Goal: Find specific page/section: Find specific page/section

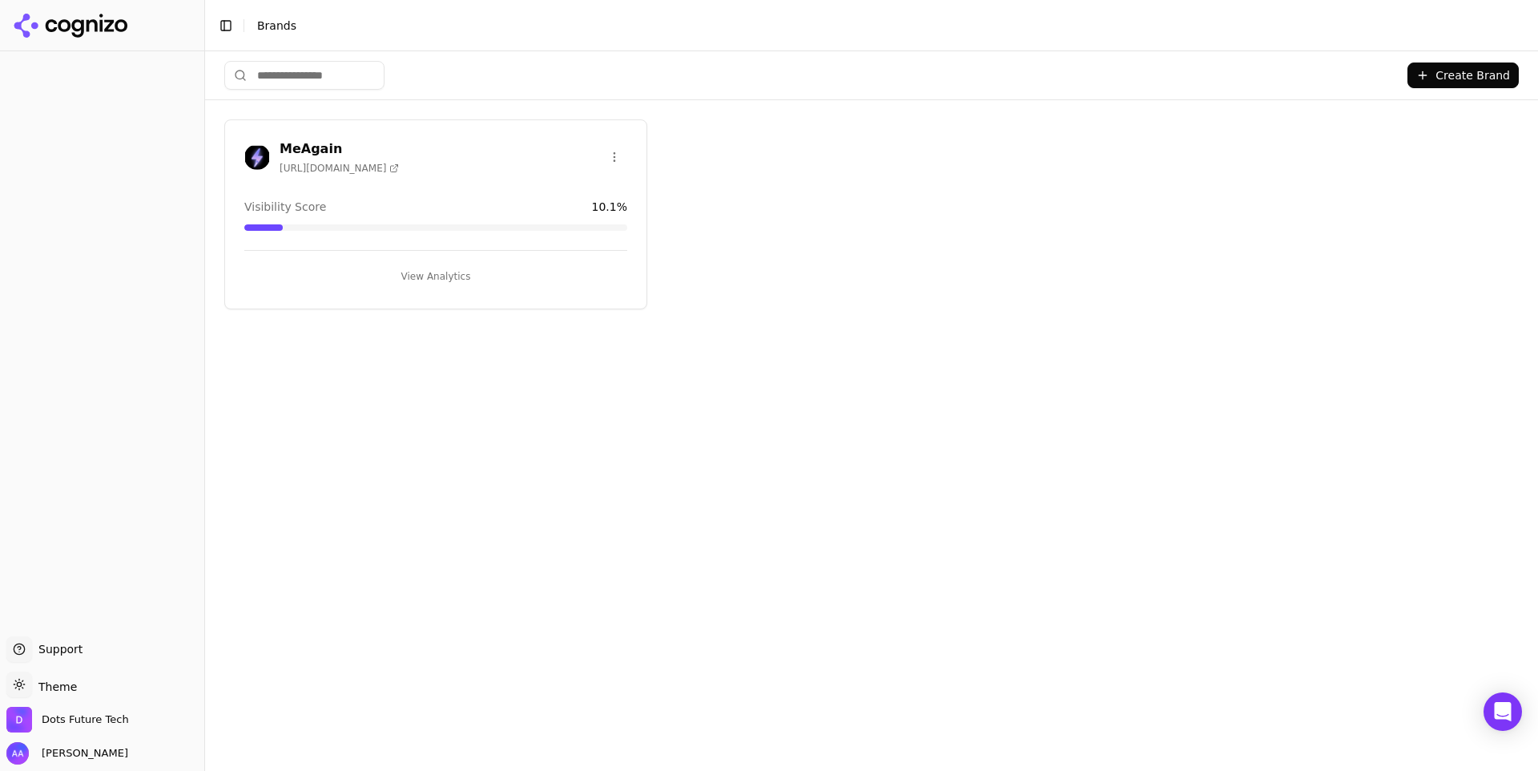
click at [308, 144] on h3 "MeAgain" at bounding box center [339, 148] width 119 height 19
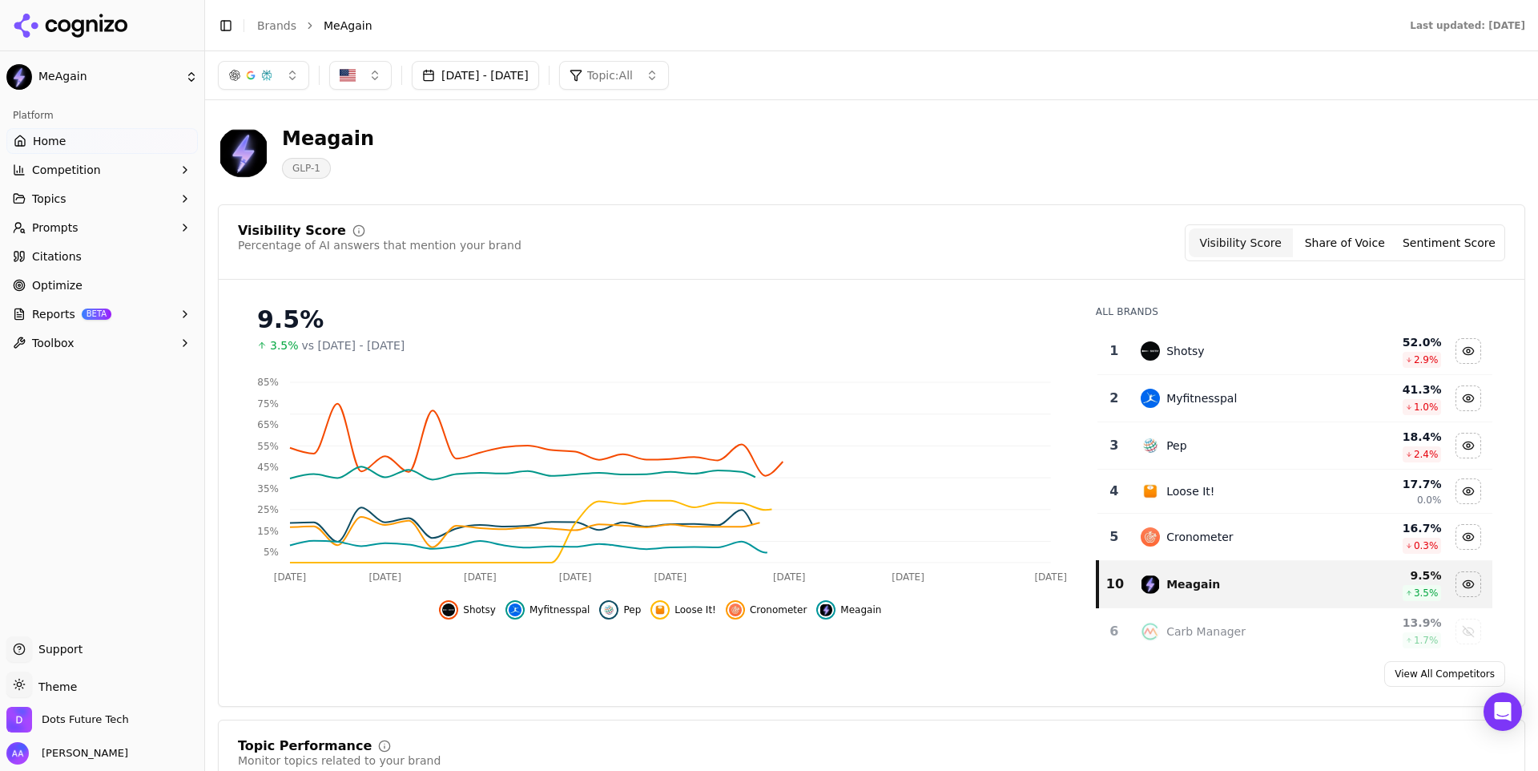
click at [539, 79] on button "[DATE] - [DATE]" at bounding box center [475, 75] width 127 height 29
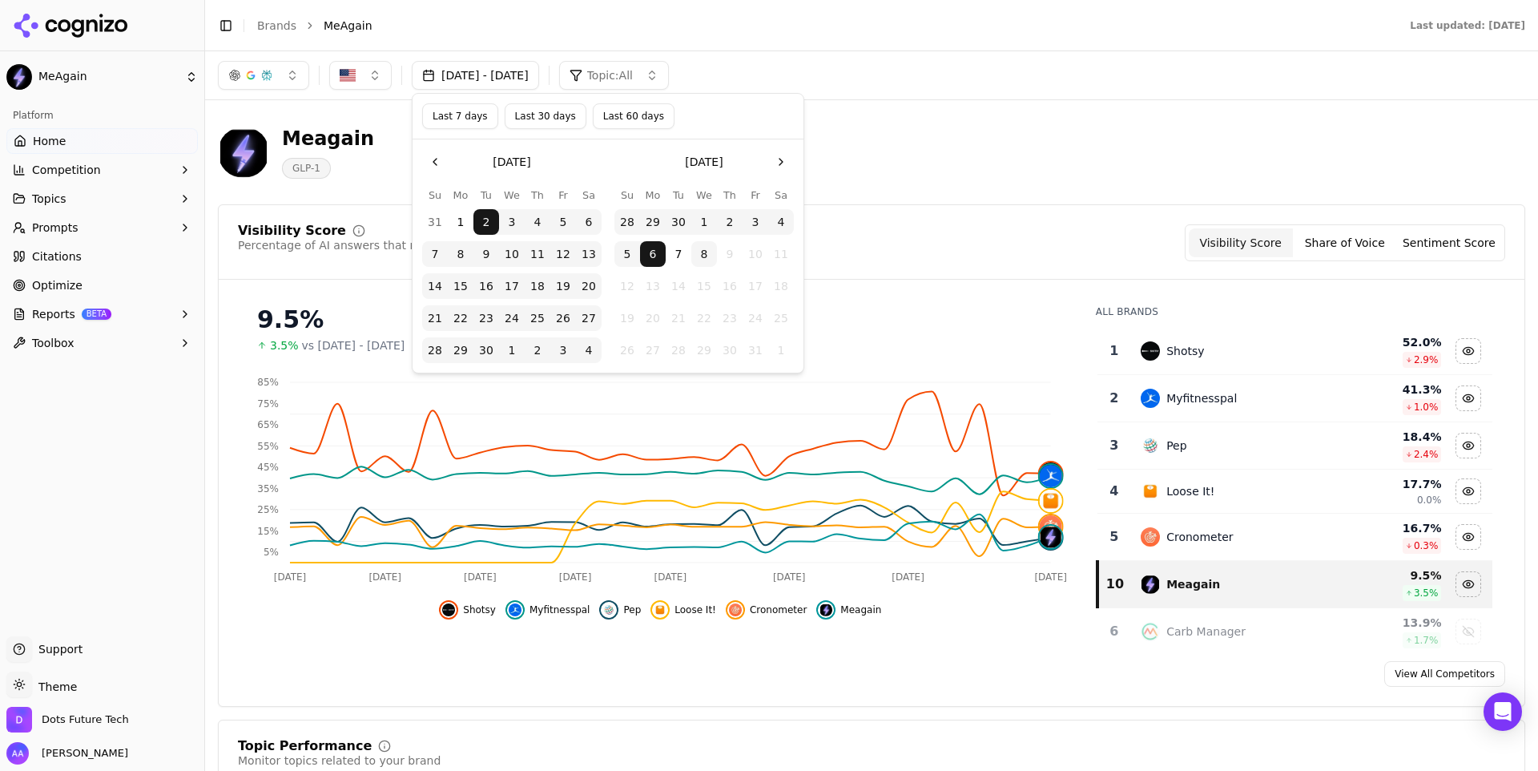
click at [678, 255] on button "7" at bounding box center [679, 254] width 26 height 26
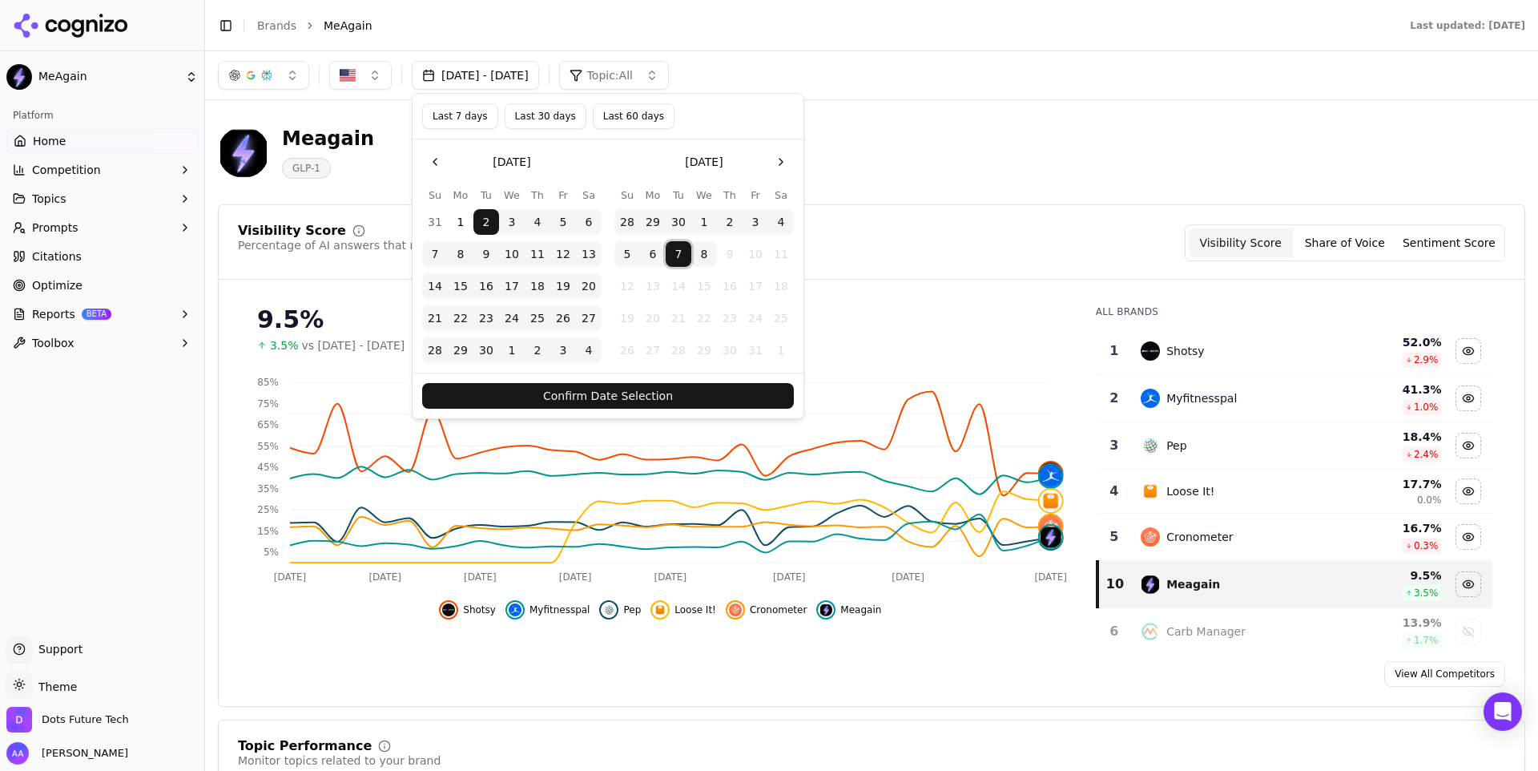
click at [686, 395] on button "Confirm Date Selection" at bounding box center [608, 396] width 372 height 26
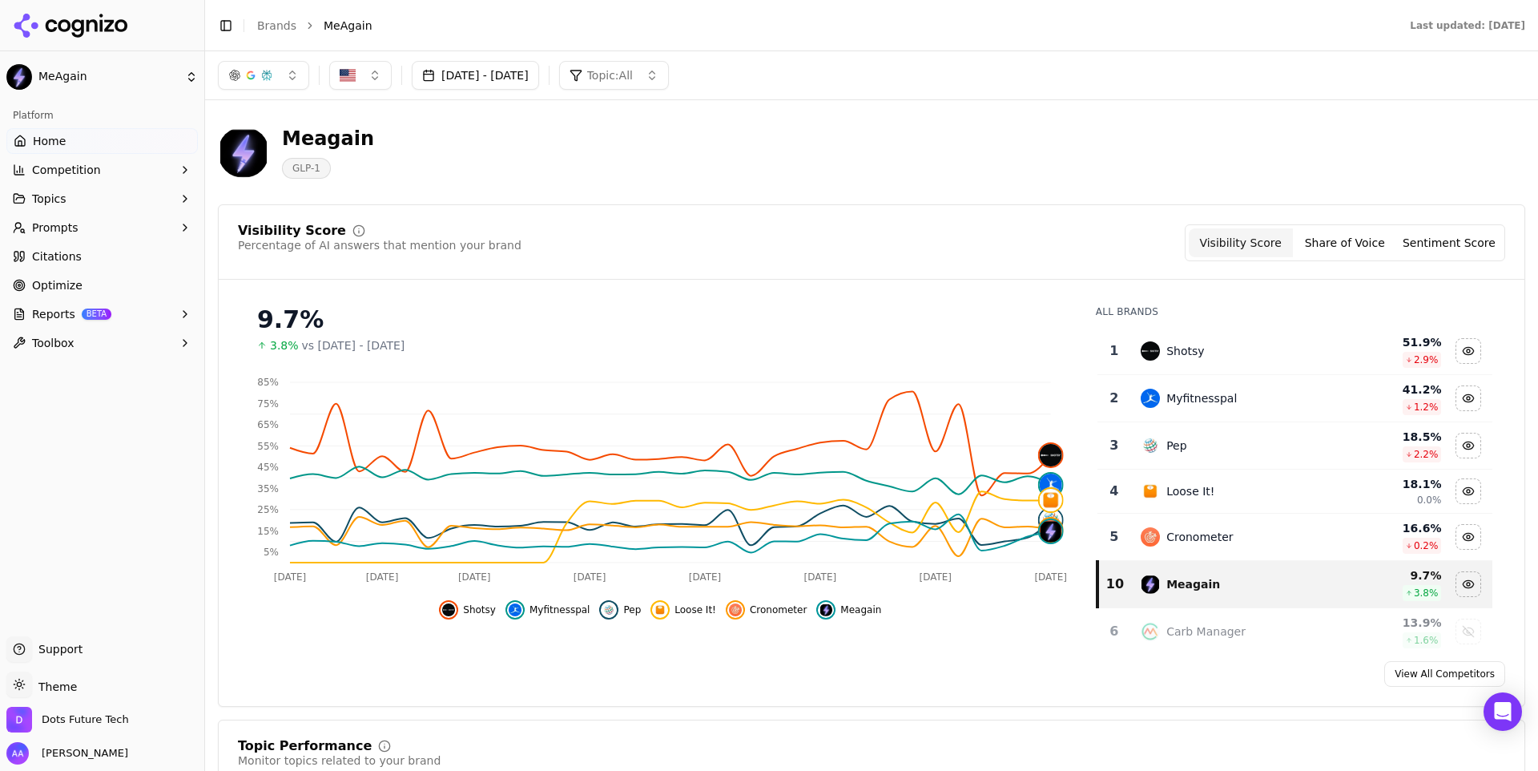
click at [483, 610] on span "Shotsy" at bounding box center [479, 609] width 33 height 13
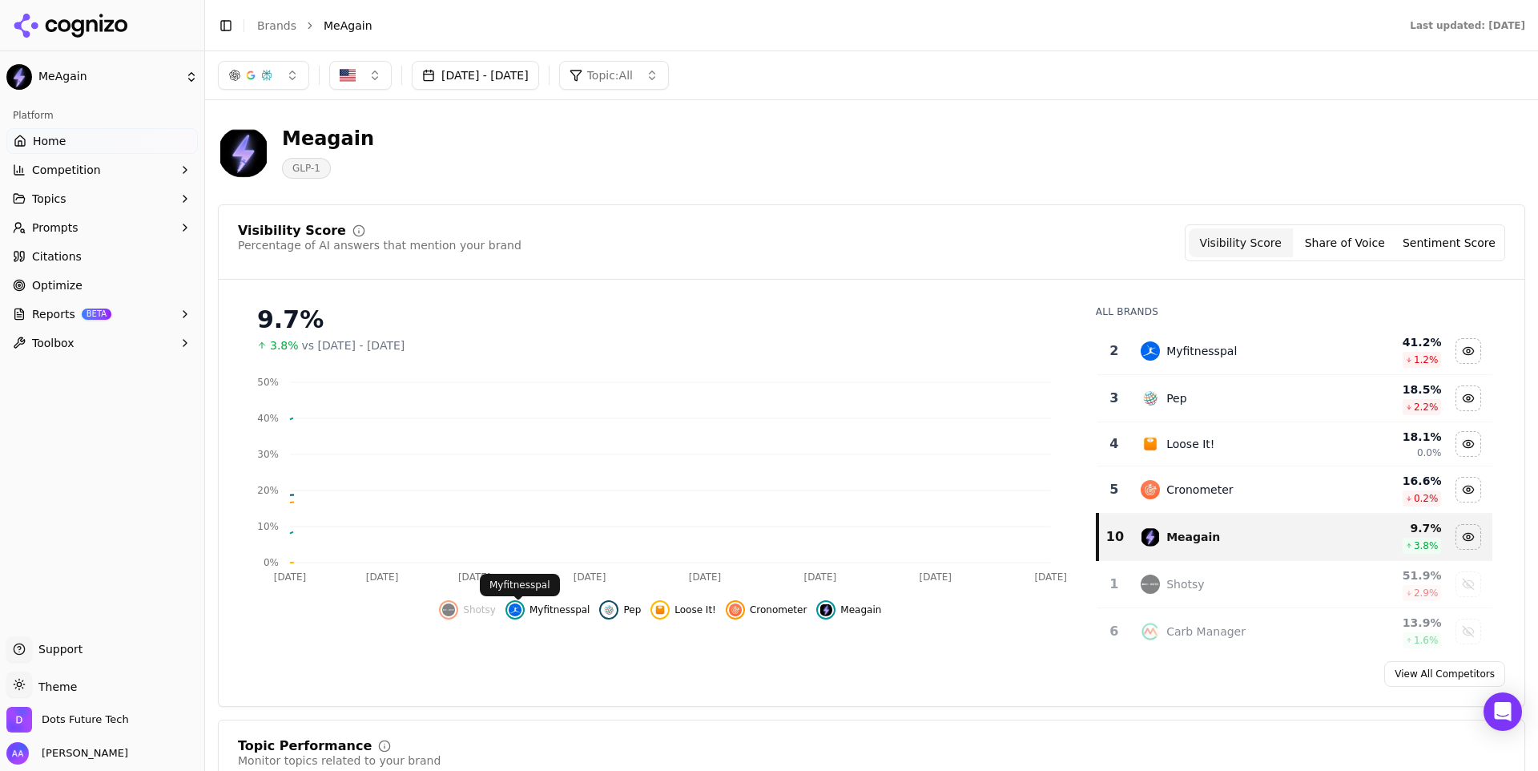
click at [546, 610] on span "Myfitnesspal" at bounding box center [560, 609] width 61 height 13
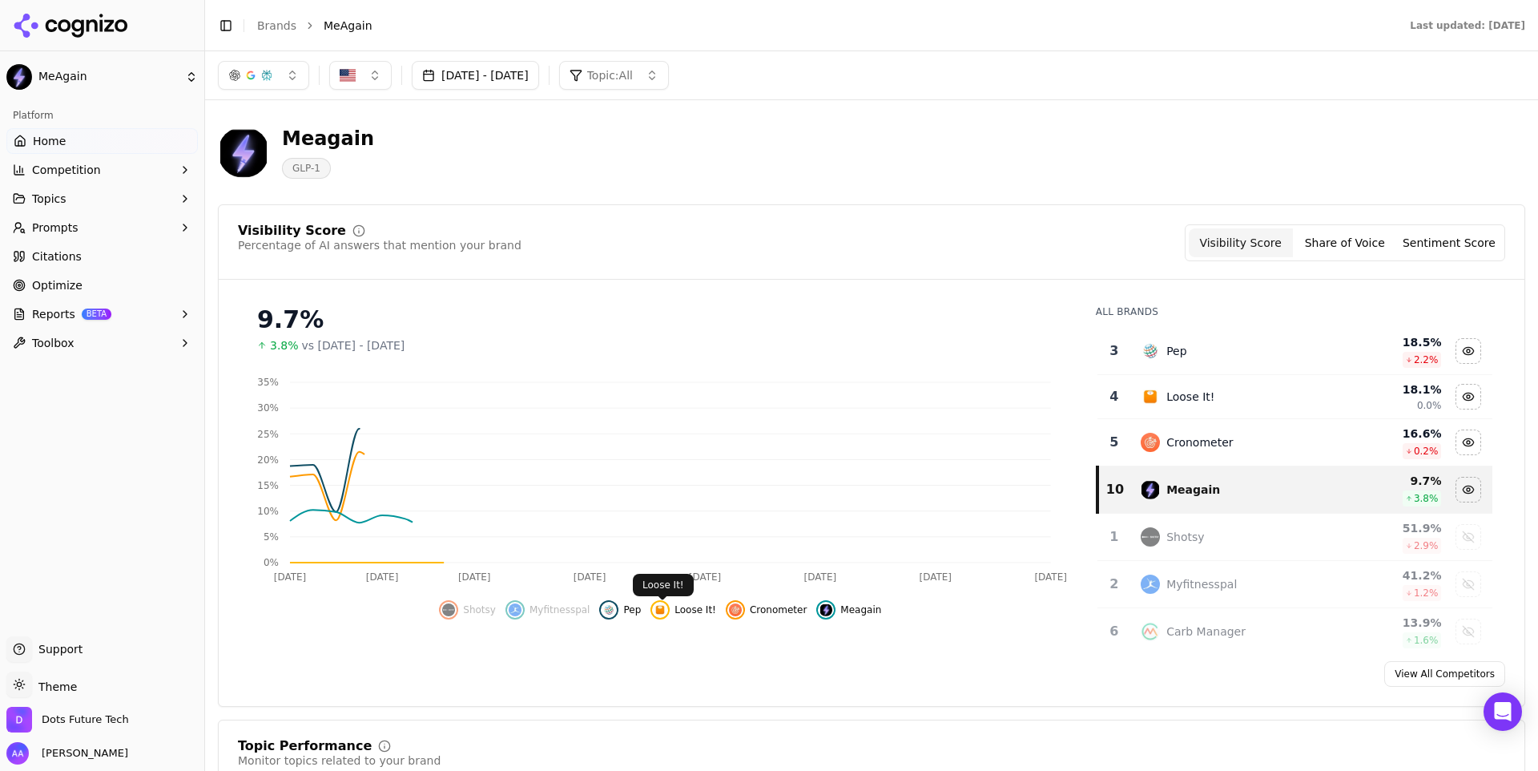
click at [624, 606] on span "Pep" at bounding box center [632, 609] width 18 height 13
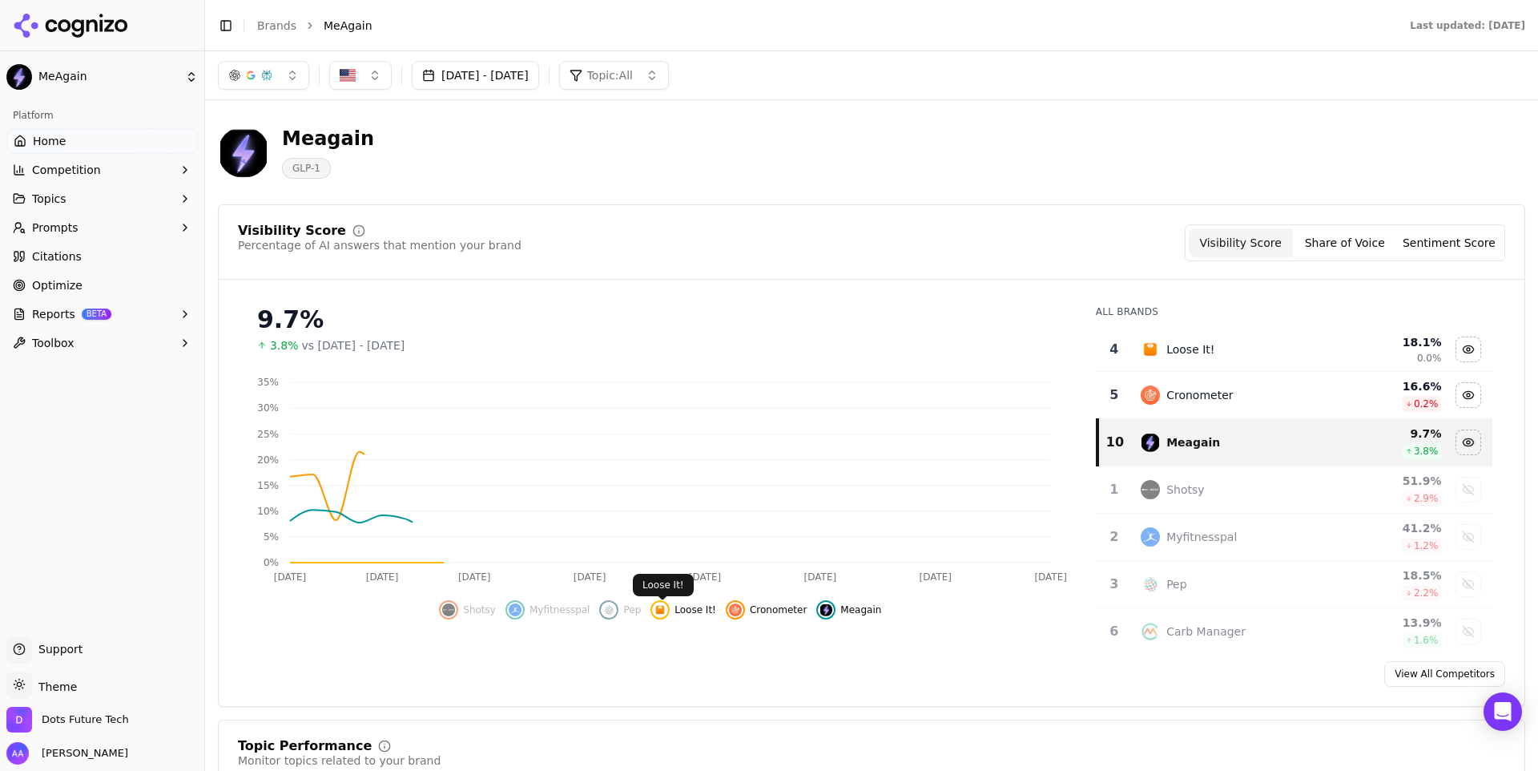
click at [695, 608] on span "Loose It!" at bounding box center [696, 609] width 42 height 13
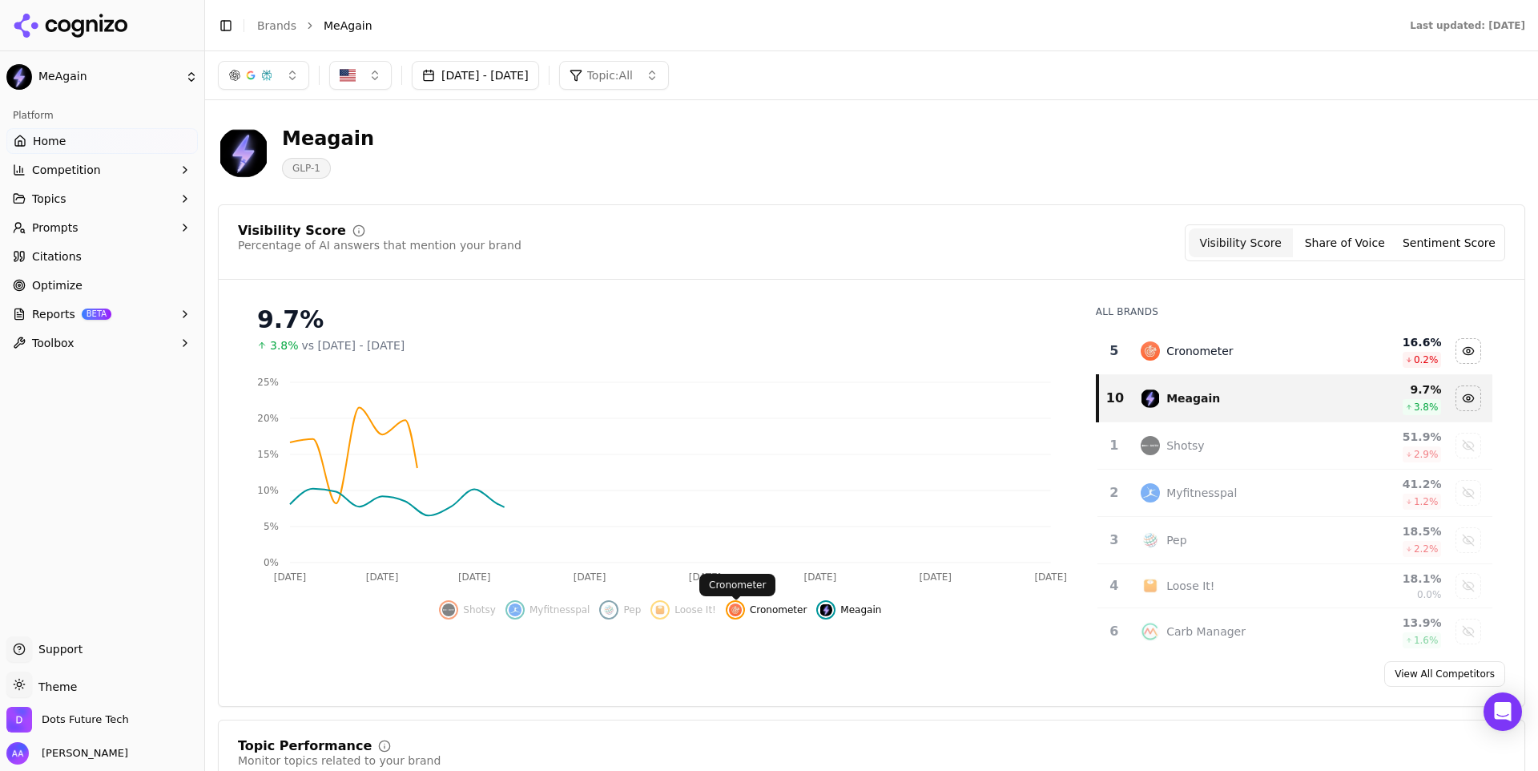
click at [761, 606] on span "Cronometer" at bounding box center [778, 609] width 57 height 13
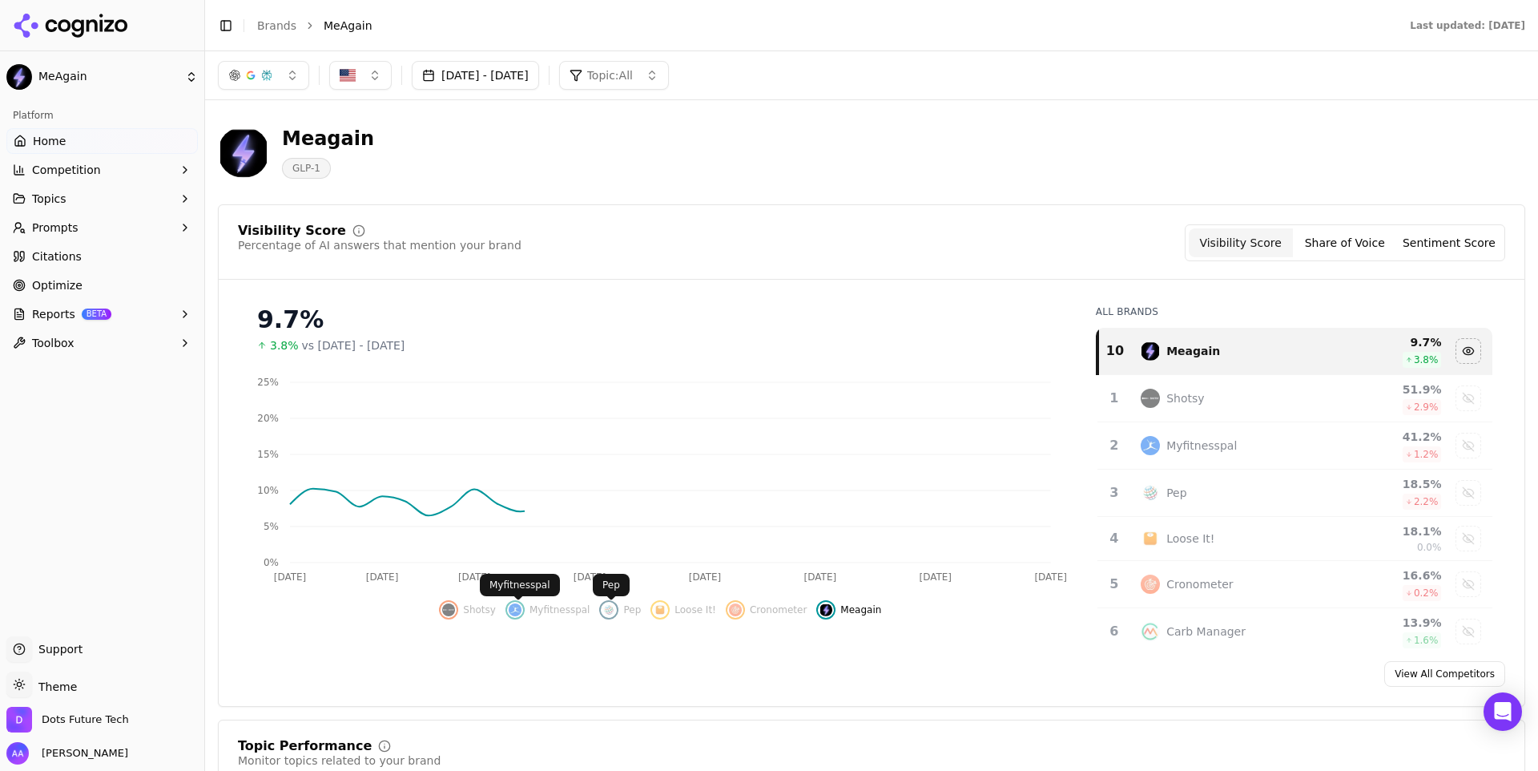
click at [488, 607] on span "Shotsy" at bounding box center [479, 609] width 33 height 13
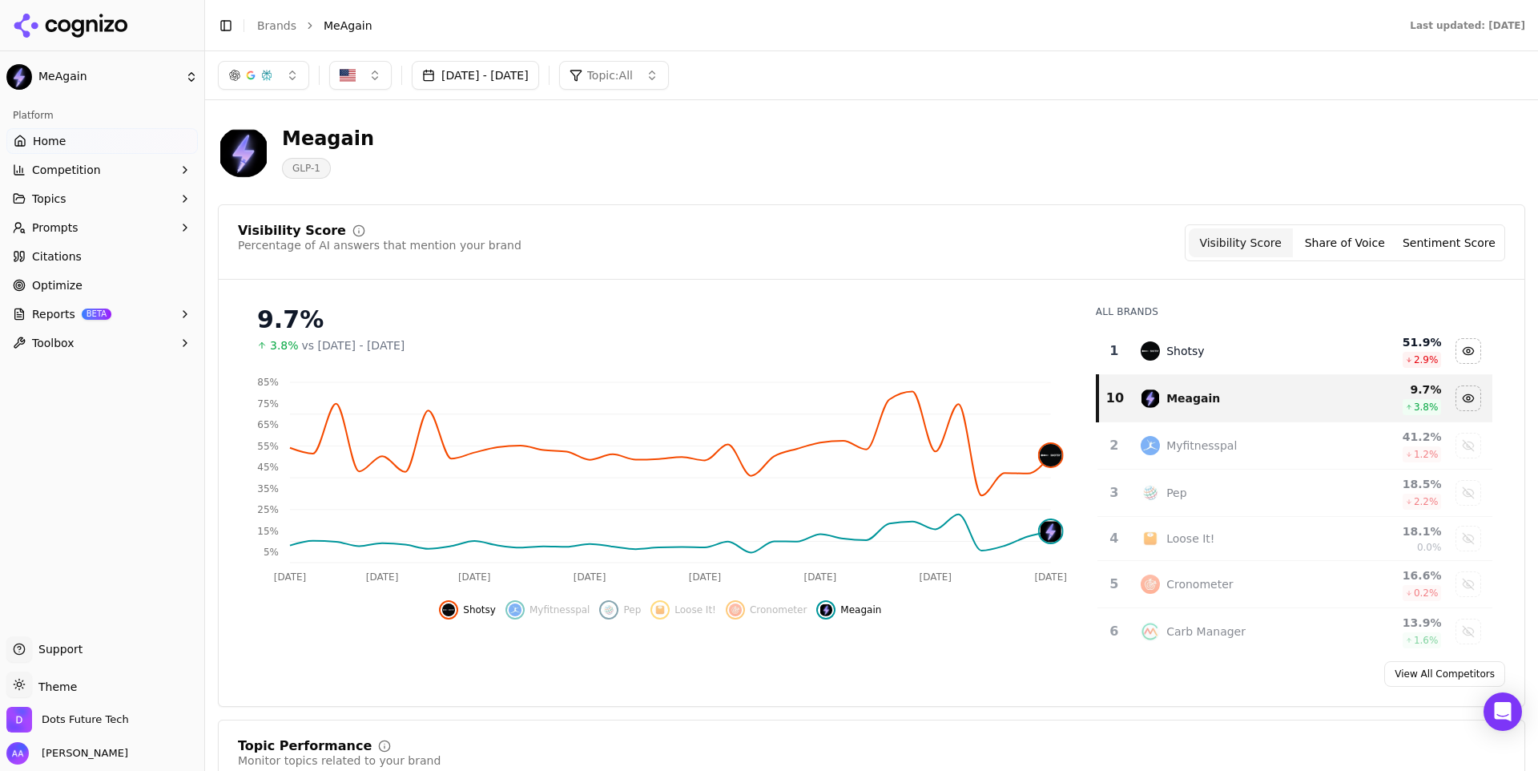
click at [492, 66] on button "[DATE] - [DATE]" at bounding box center [475, 75] width 127 height 29
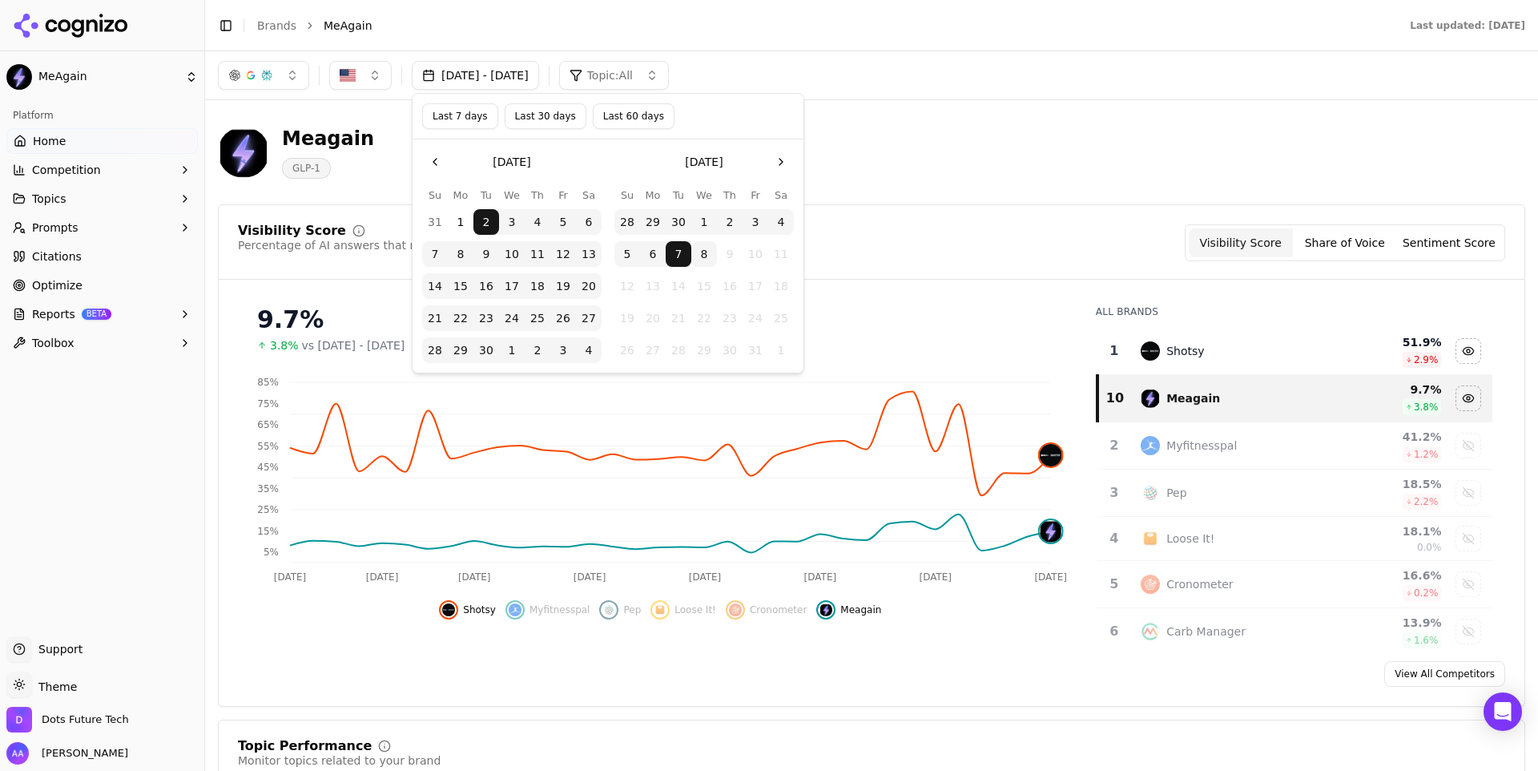
click at [698, 246] on button "8" at bounding box center [704, 254] width 26 height 26
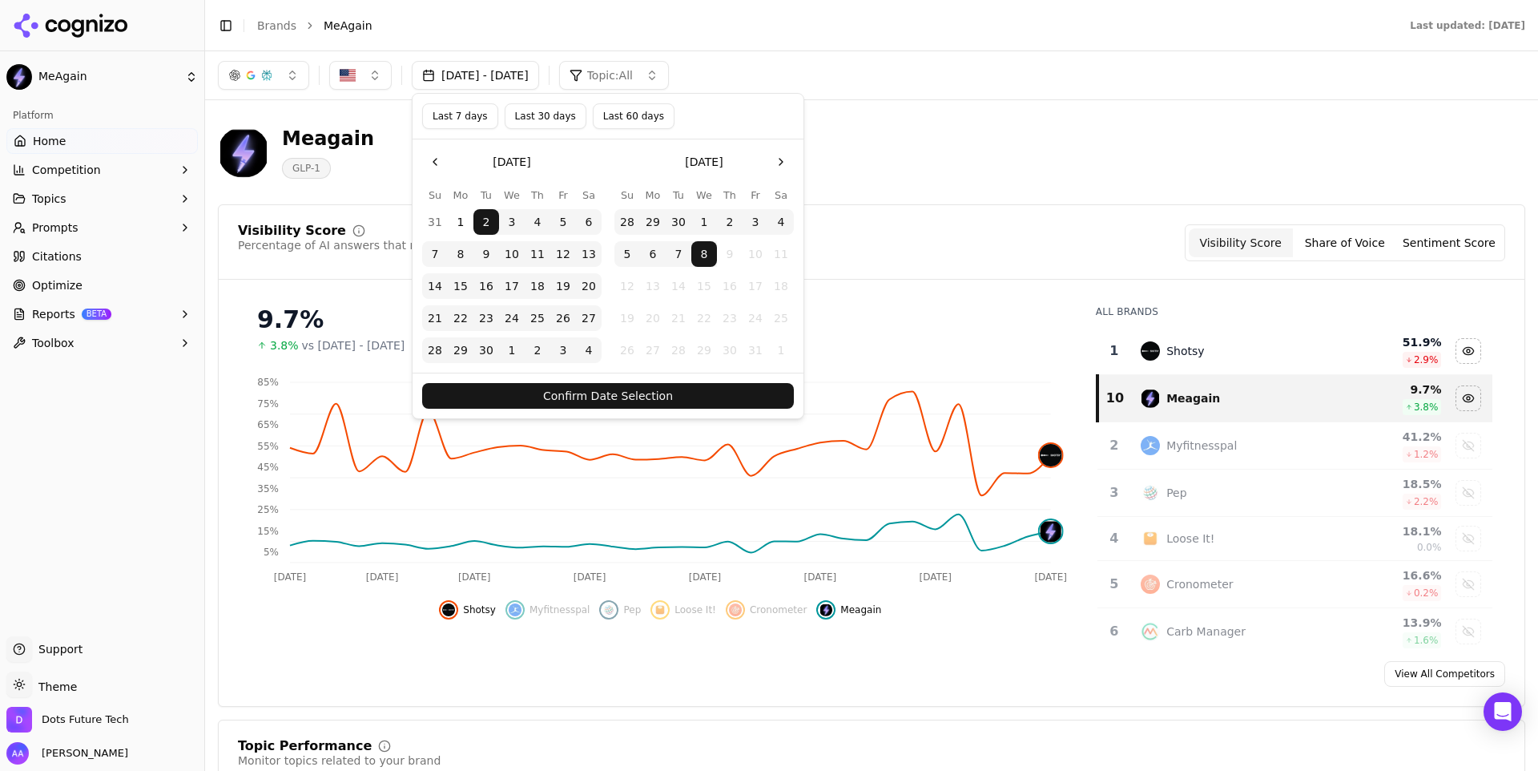
click at [691, 387] on button "Confirm Date Selection" at bounding box center [608, 396] width 372 height 26
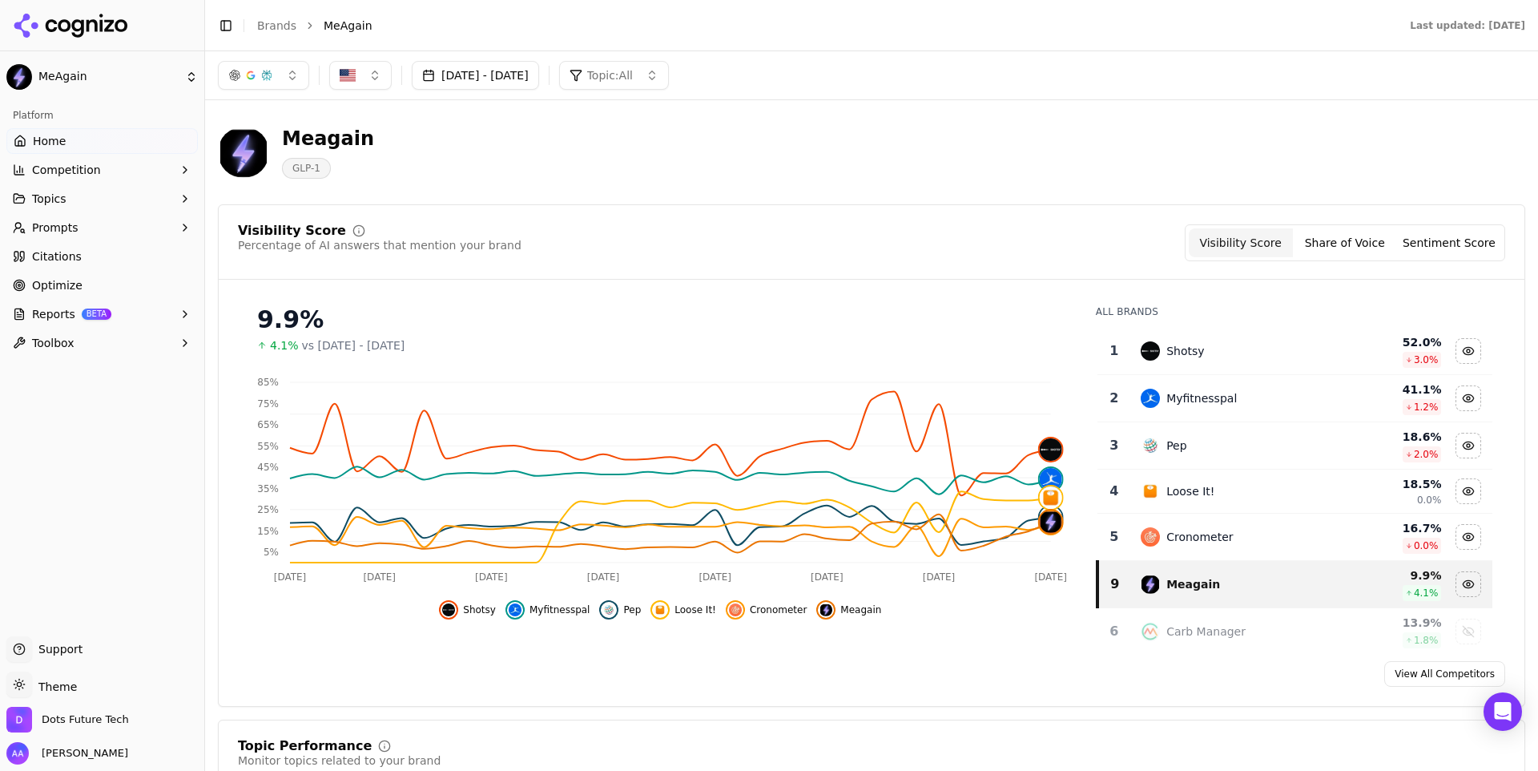
click at [465, 622] on div "9.9% 4.1% vs [DATE] - [DATE] Sep 1 [DATE] Sep [DATE] Sep [DATE] [DATE] [DATE] 5…" at bounding box center [660, 470] width 845 height 356
click at [550, 618] on button "Myfitnesspal" at bounding box center [548, 609] width 85 height 19
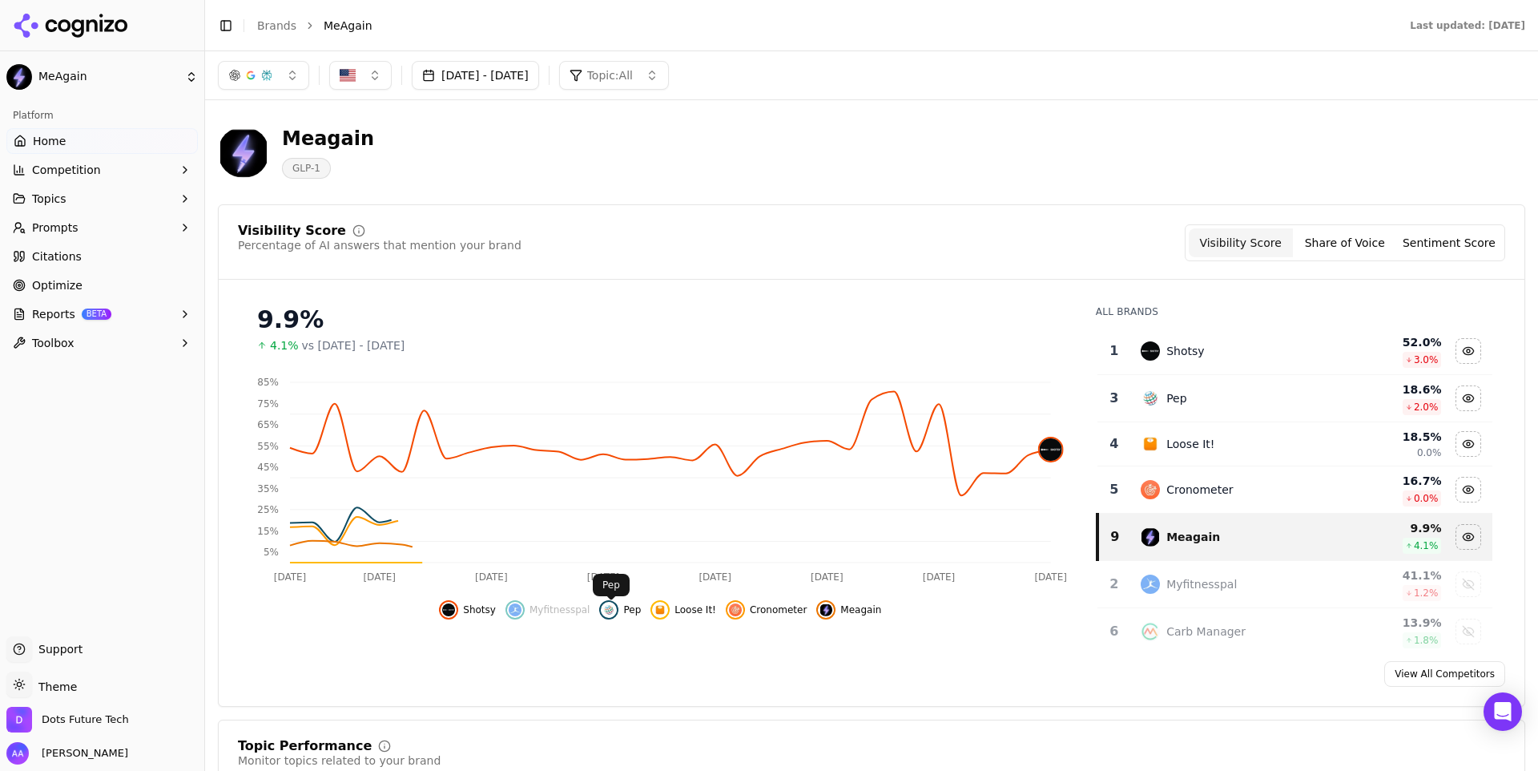
click at [641, 614] on span "Pep" at bounding box center [632, 609] width 18 height 13
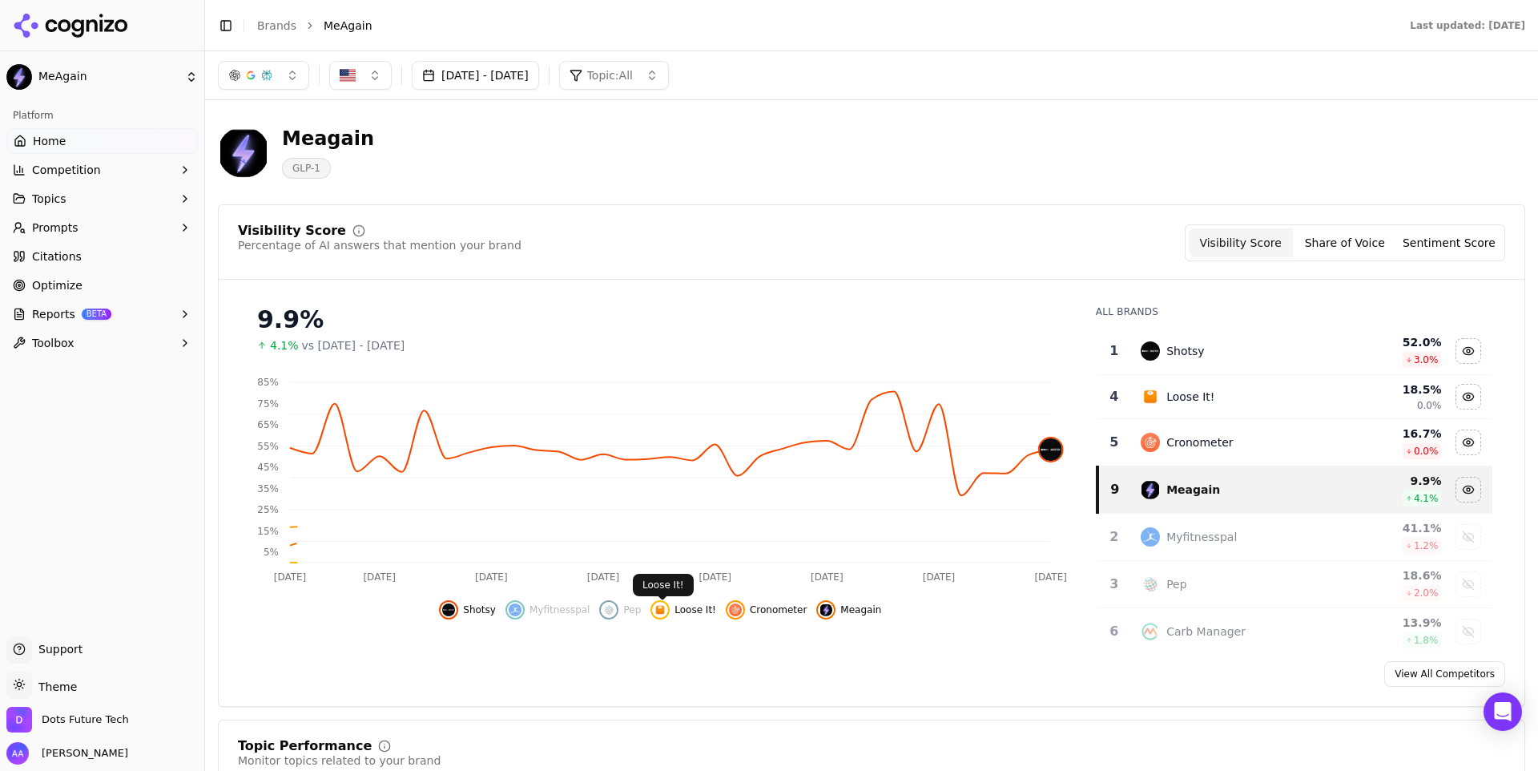
click at [683, 614] on span "Loose It!" at bounding box center [696, 609] width 42 height 13
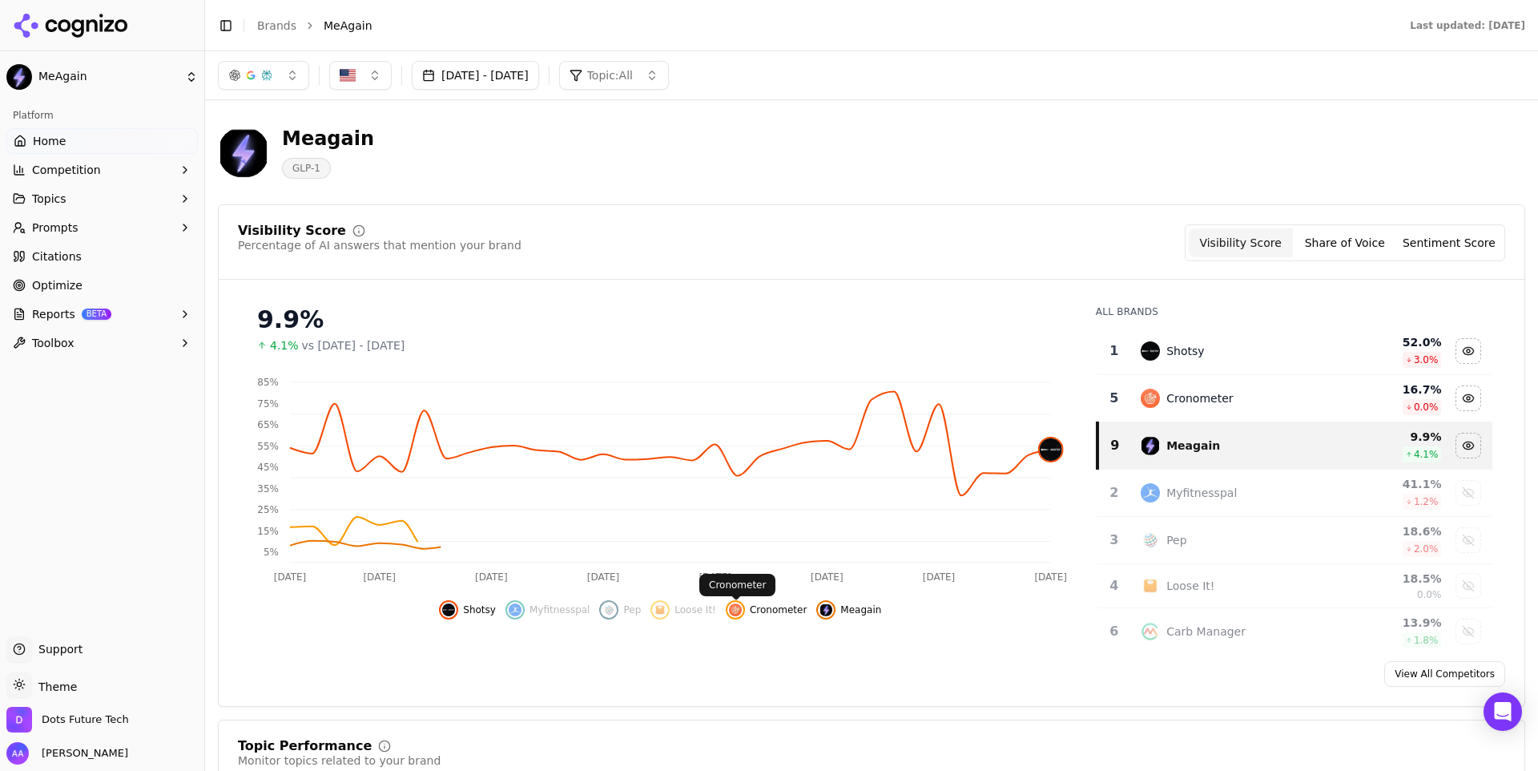
click at [785, 606] on span "Cronometer" at bounding box center [778, 609] width 57 height 13
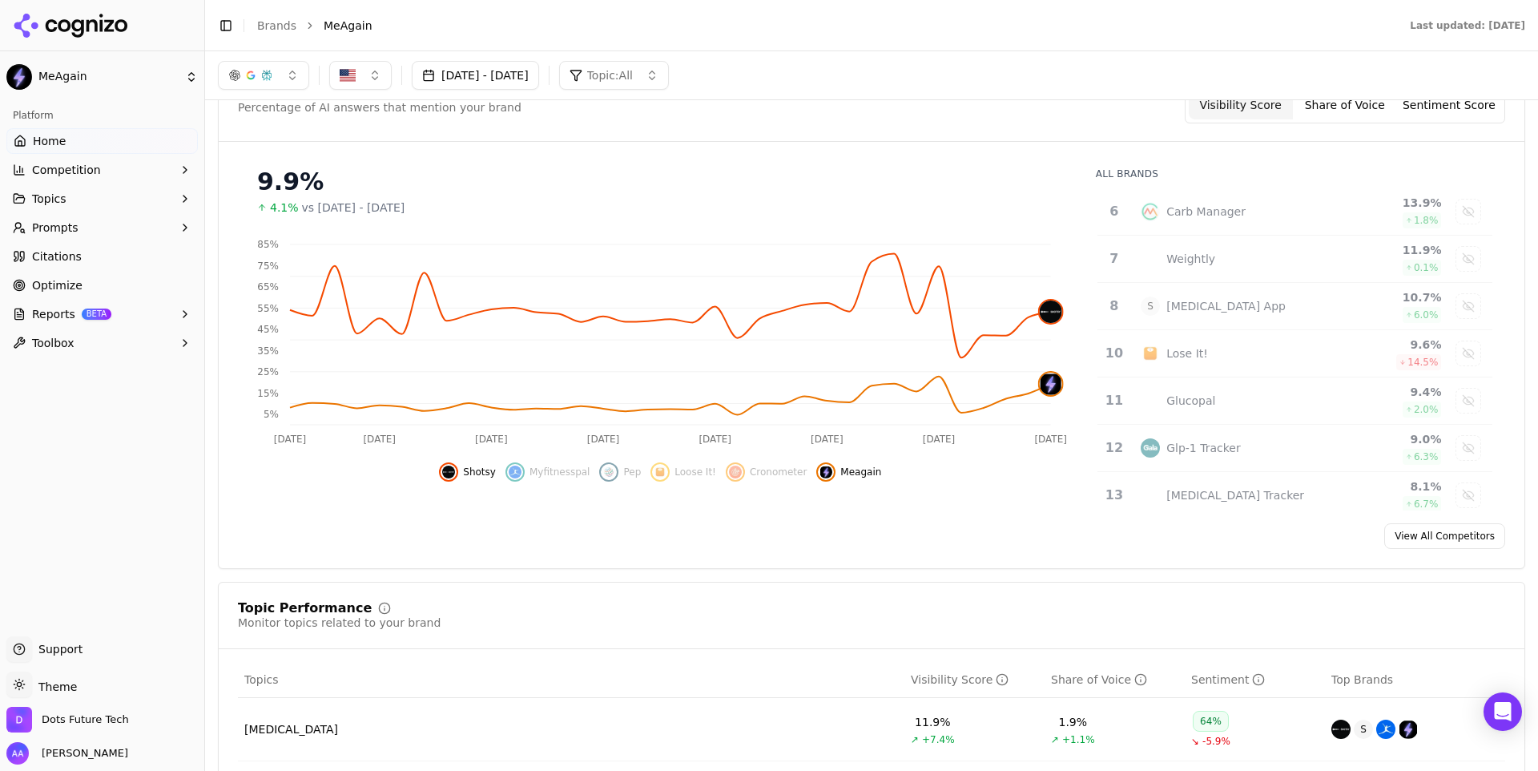
scroll to position [131, 0]
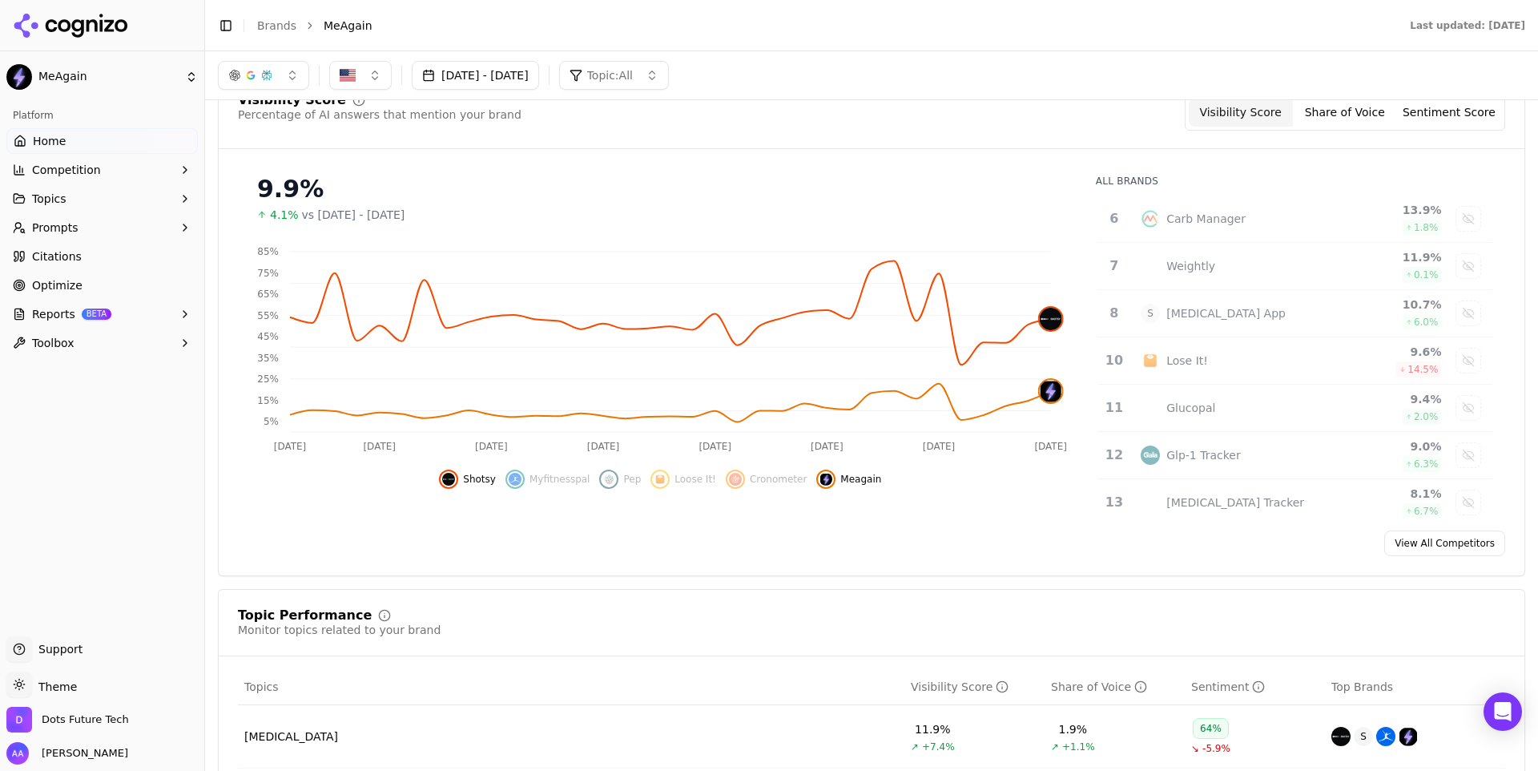
click at [104, 262] on link "Citations" at bounding box center [101, 257] width 191 height 26
